Goal: Task Accomplishment & Management: Manage account settings

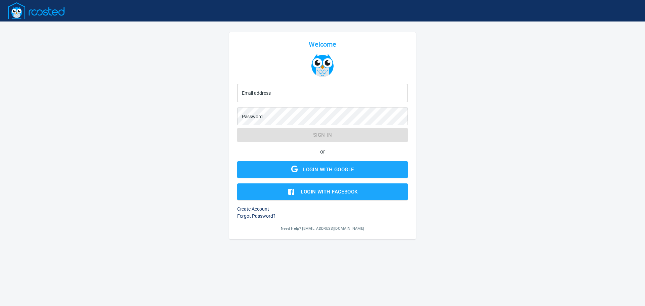
click at [294, 92] on input "Email address" at bounding box center [322, 93] width 171 height 18
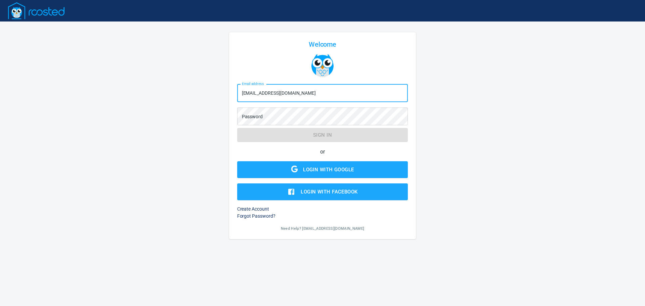
drag, startPoint x: 235, startPoint y: 94, endPoint x: 209, endPoint y: 92, distance: 26.3
click at [209, 92] on div "Welcome Email address [EMAIL_ADDRESS][DOMAIN_NAME] Email address Password Passw…" at bounding box center [322, 135] width 645 height 271
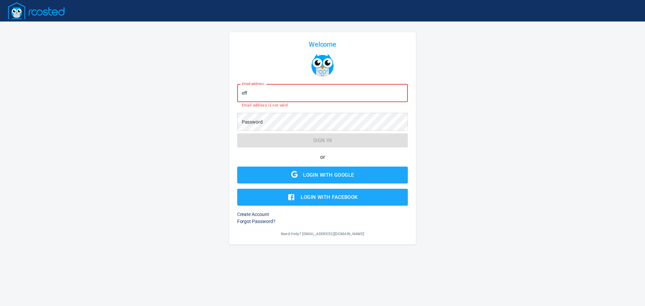
type input "[EMAIL_ADDRESS][DOMAIN_NAME]"
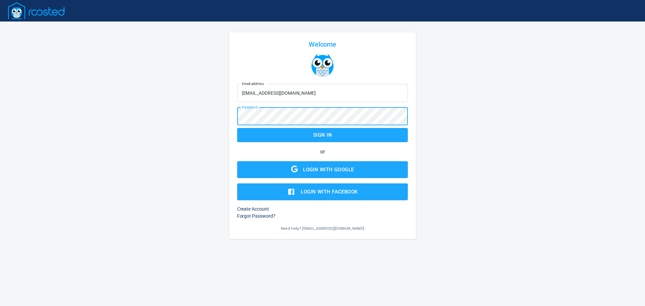
click at [237, 128] on button "Sign in" at bounding box center [322, 135] width 171 height 14
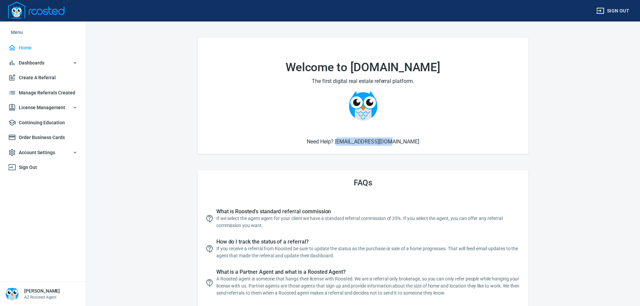
drag, startPoint x: 404, startPoint y: 141, endPoint x: 353, endPoint y: 141, distance: 50.4
click at [353, 141] on h6 "Need Help? [EMAIL_ADDRESS][DOMAIN_NAME]" at bounding box center [363, 141] width 315 height 8
copy h6 "[EMAIL_ADDRESS][DOMAIN_NAME]"
click at [70, 107] on span "License Management" at bounding box center [43, 107] width 70 height 8
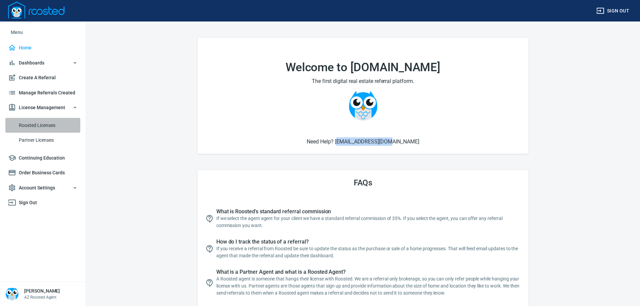
click at [54, 123] on span "Roosted Licenses" at bounding box center [48, 125] width 59 height 8
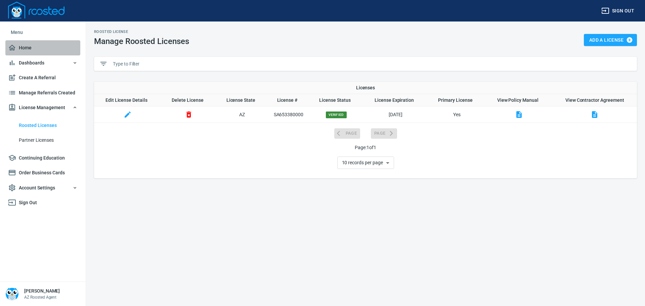
click at [29, 48] on span "Home" at bounding box center [43, 48] width 70 height 8
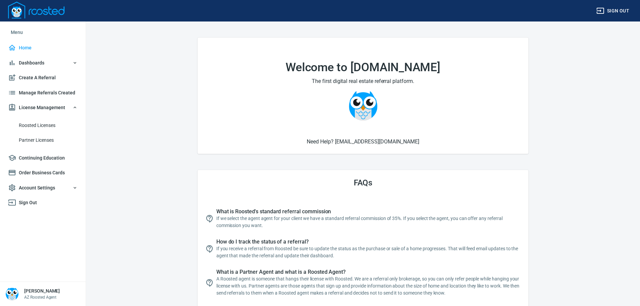
click at [71, 189] on span "Account Settings" at bounding box center [43, 188] width 70 height 8
click at [35, 205] on span "Profile" at bounding box center [48, 205] width 59 height 8
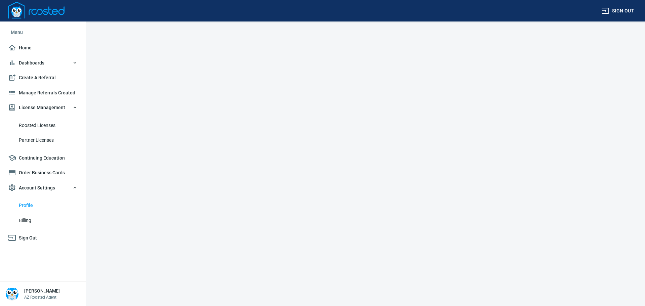
select select "AZ"
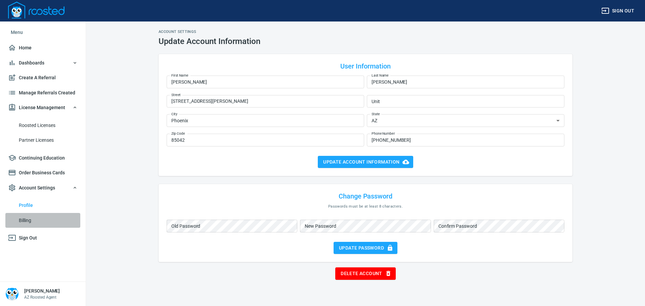
click at [30, 217] on span "Billing" at bounding box center [48, 220] width 59 height 8
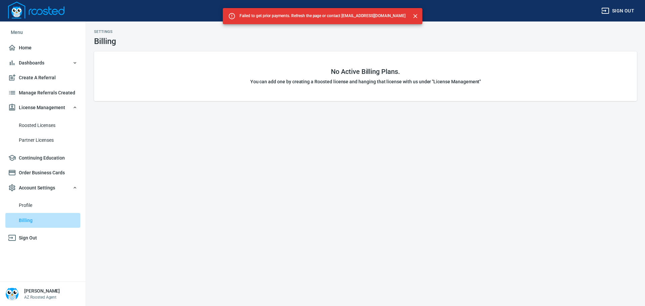
click at [28, 221] on span "Billing" at bounding box center [48, 220] width 59 height 8
click at [21, 205] on span "Profile" at bounding box center [48, 205] width 59 height 8
select select "AZ"
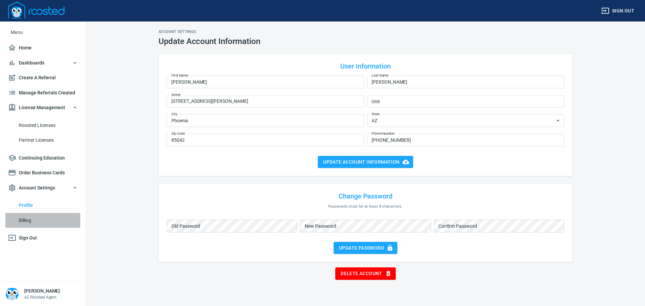
click at [30, 218] on span "Billing" at bounding box center [48, 220] width 59 height 8
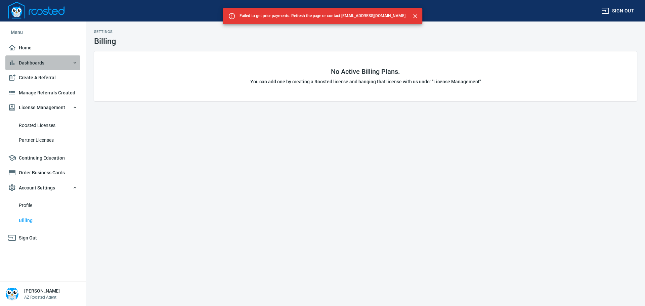
click at [33, 59] on span "Dashboards" at bounding box center [43, 63] width 70 height 8
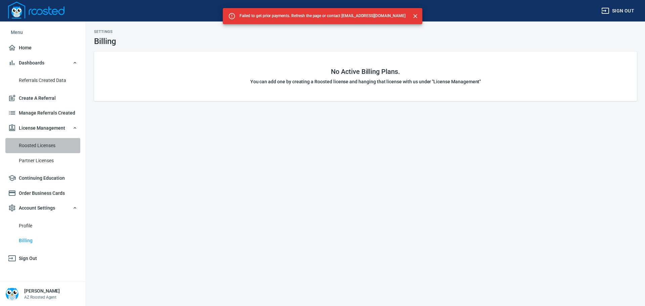
click at [35, 144] on span "Roosted Licenses" at bounding box center [48, 145] width 59 height 8
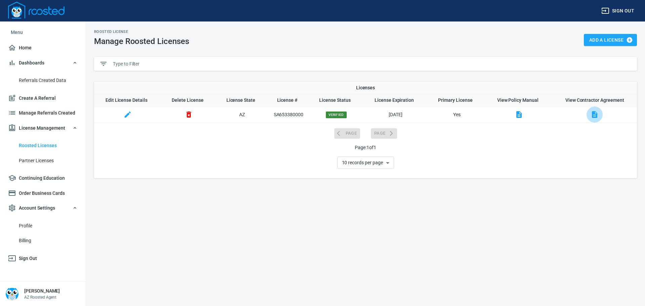
click at [594, 114] on icon "button" at bounding box center [594, 114] width 5 height 7
click at [36, 160] on span "Partner Licenses" at bounding box center [48, 161] width 59 height 8
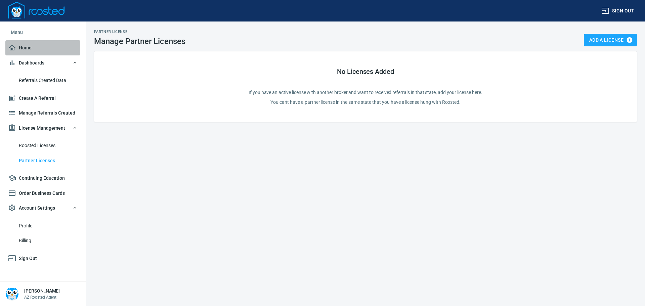
click at [30, 46] on span "Home" at bounding box center [43, 48] width 70 height 8
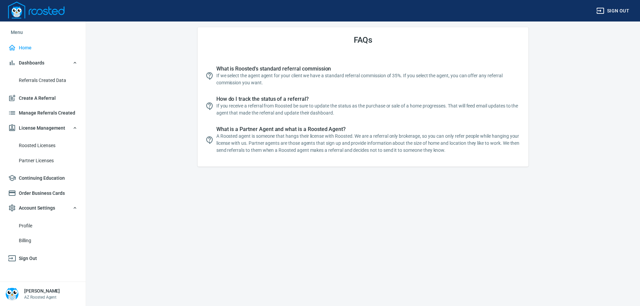
scroll to position [154, 0]
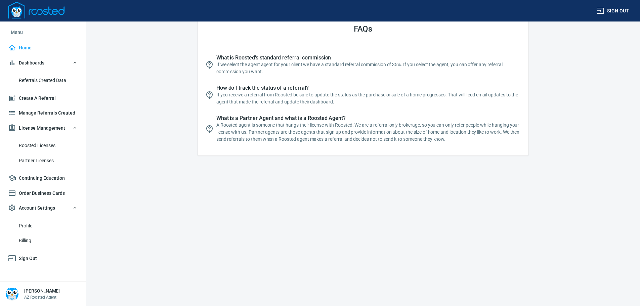
click at [11, 293] on img at bounding box center [11, 293] width 13 height 13
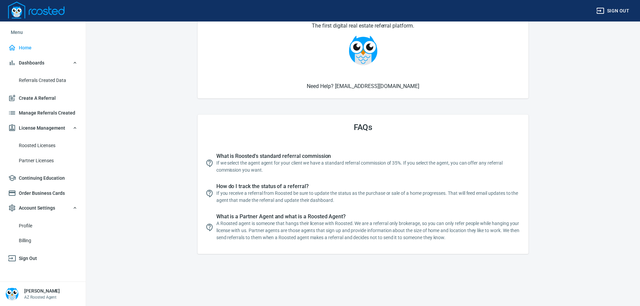
scroll to position [0, 0]
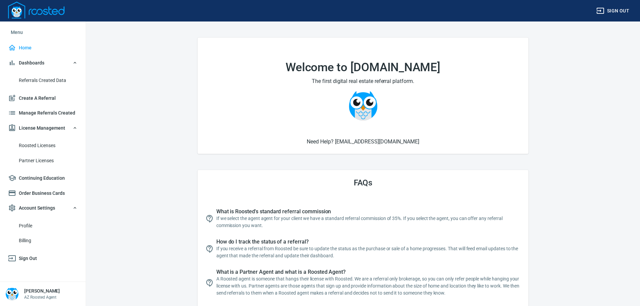
click at [39, 240] on span "Billing" at bounding box center [48, 240] width 59 height 8
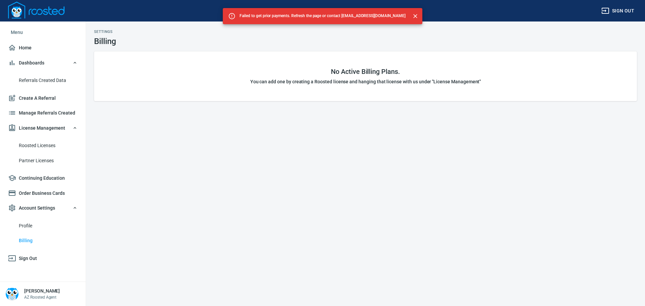
click at [45, 82] on span "Referrals Created Data" at bounding box center [48, 80] width 59 height 8
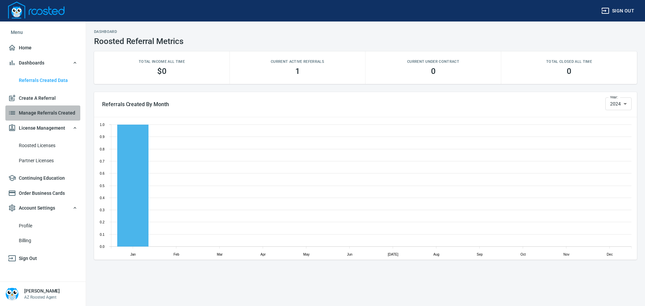
click at [49, 111] on span "Manage Referrals Created" at bounding box center [43, 113] width 70 height 8
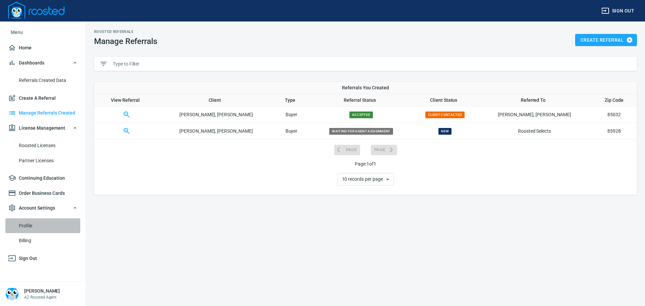
click at [45, 224] on span "Profile" at bounding box center [48, 226] width 59 height 8
select select "AZ"
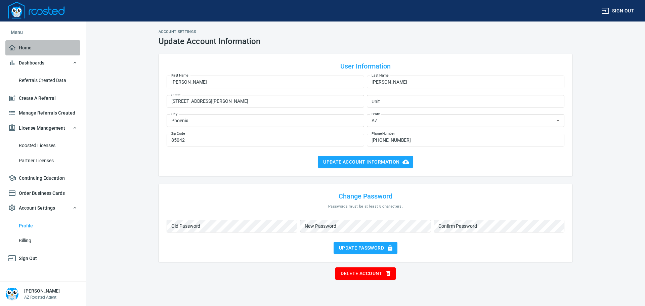
click at [25, 51] on span "Home" at bounding box center [43, 48] width 70 height 8
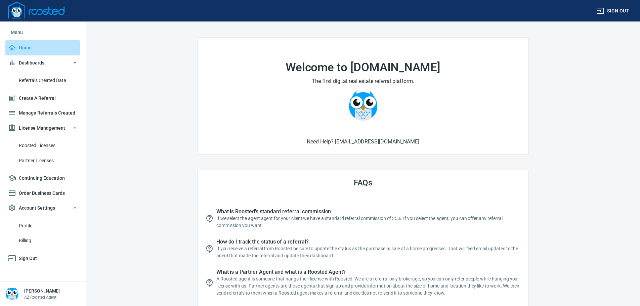
click at [28, 51] on span "Home" at bounding box center [43, 48] width 70 height 8
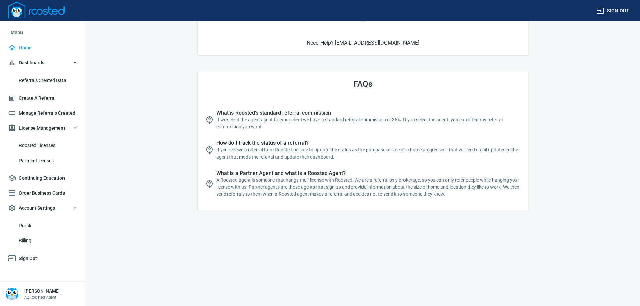
scroll to position [101, 0]
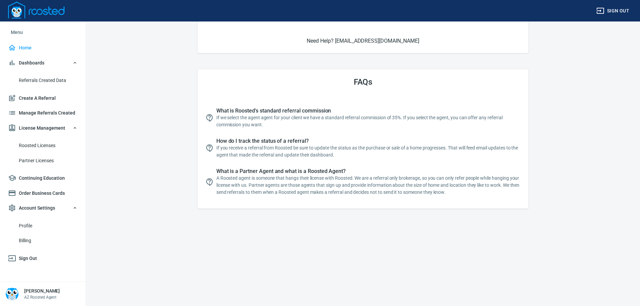
click at [14, 292] on img at bounding box center [11, 293] width 13 height 13
click at [28, 9] on img at bounding box center [36, 10] width 56 height 17
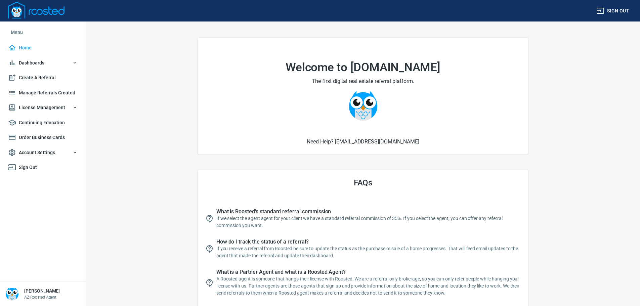
click at [609, 10] on span "Sign out" at bounding box center [612, 11] width 33 height 8
